Goal: Task Accomplishment & Management: Manage account settings

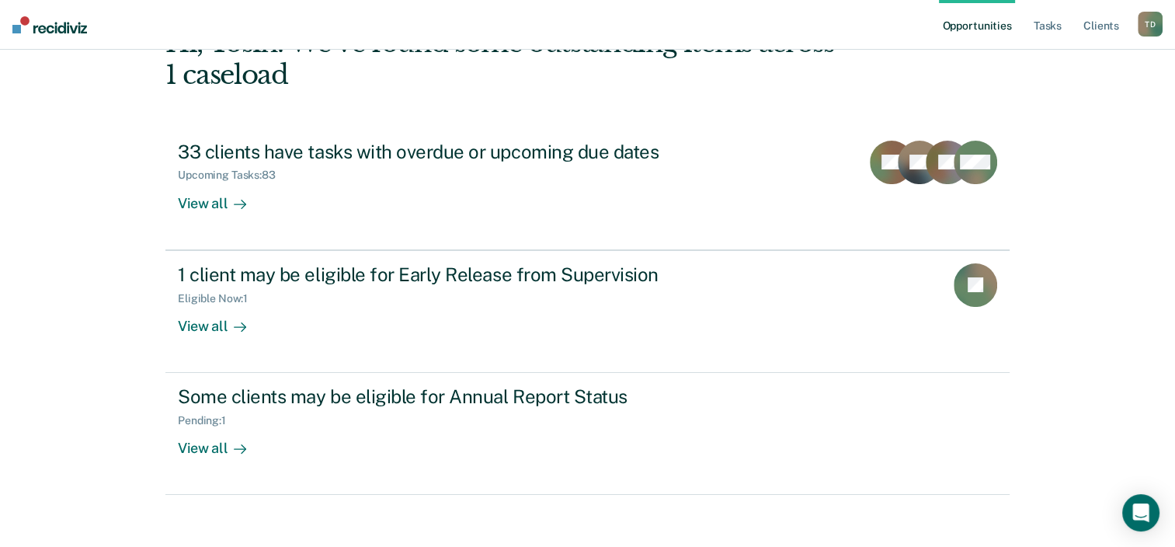
scroll to position [113, 0]
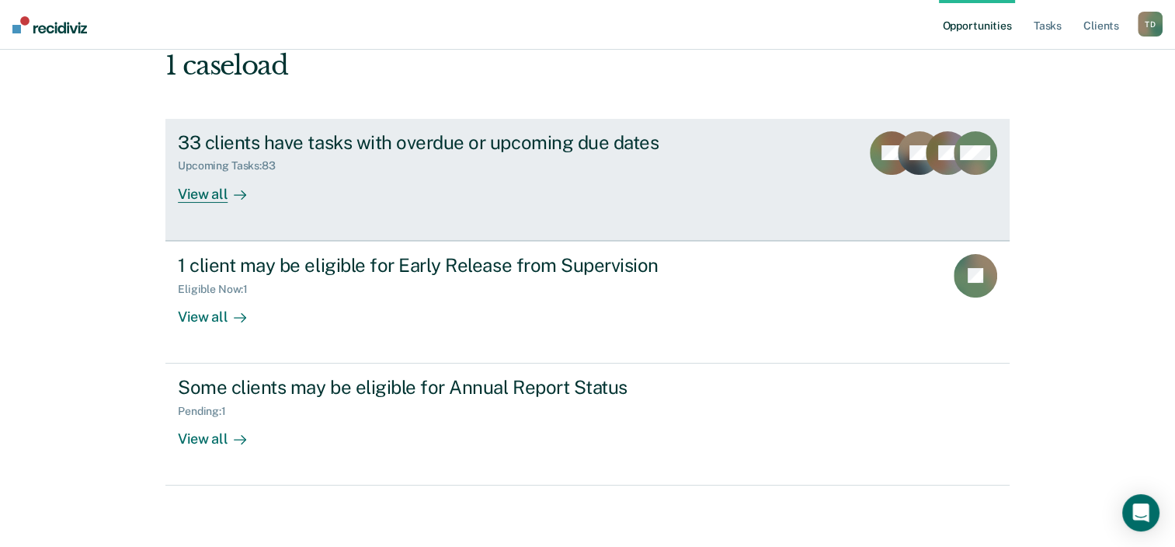
click at [235, 186] on div at bounding box center [236, 194] width 19 height 18
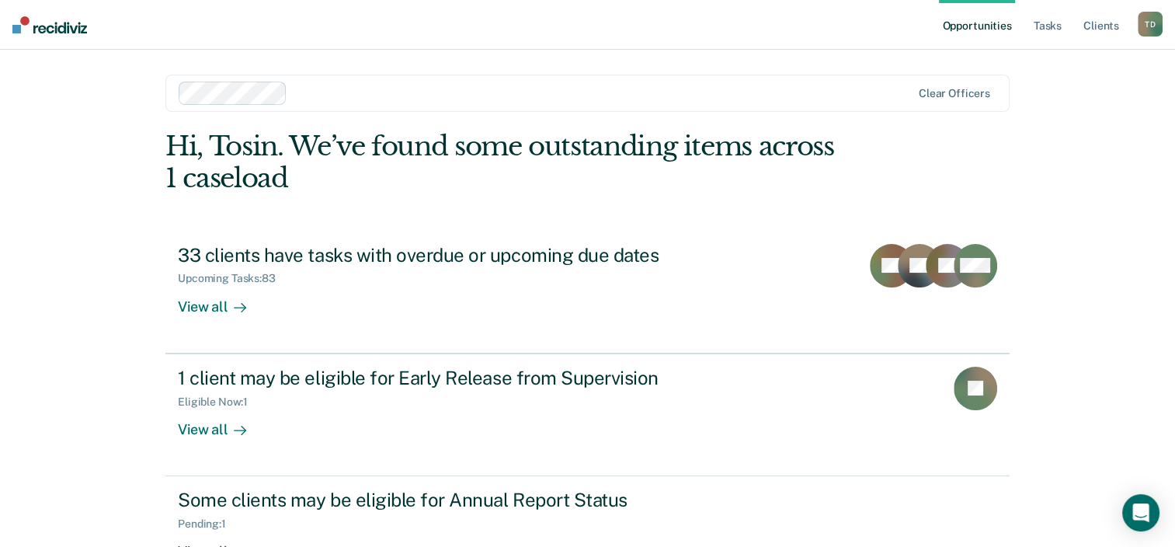
scroll to position [113, 0]
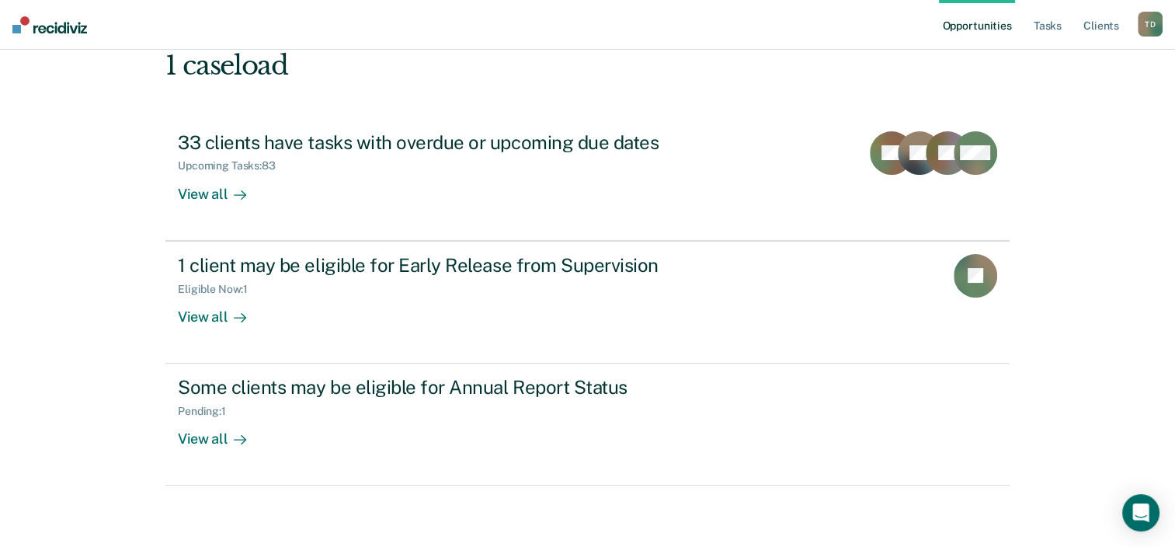
click at [1149, 18] on div "T D" at bounding box center [1149, 24] width 25 height 25
click at [1051, 99] on link "Log Out" at bounding box center [1087, 101] width 125 height 13
